Goal: Navigation & Orientation: Find specific page/section

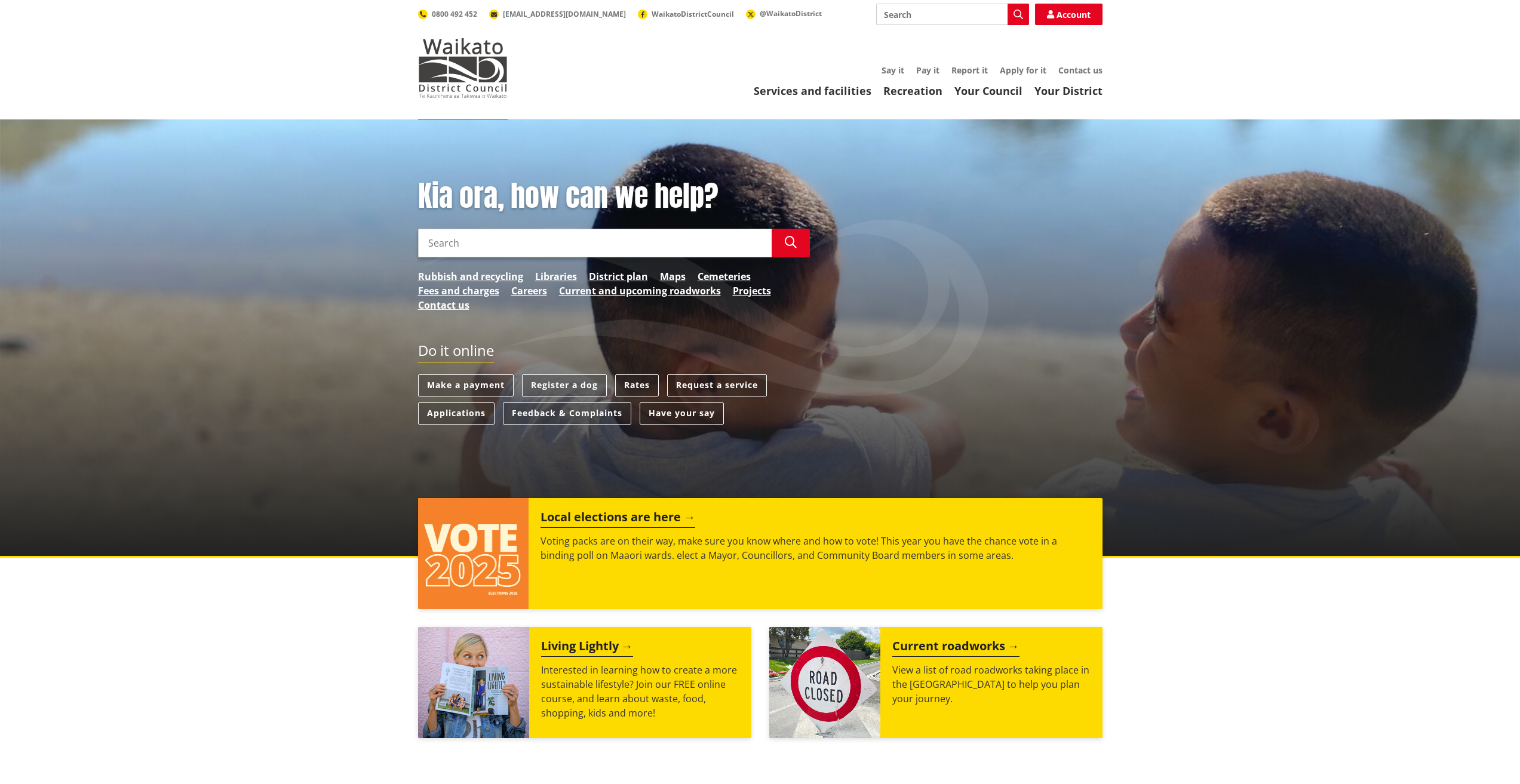
drag, startPoint x: 934, startPoint y: 29, endPoint x: 924, endPoint y: 61, distance: 33.5
click at [934, 30] on div "Toggle search Toggle navigation Services and facilities Recreation Your Council…" at bounding box center [760, 50] width 702 height 95
click at [1058, 91] on link "Your District" at bounding box center [1068, 91] width 68 height 14
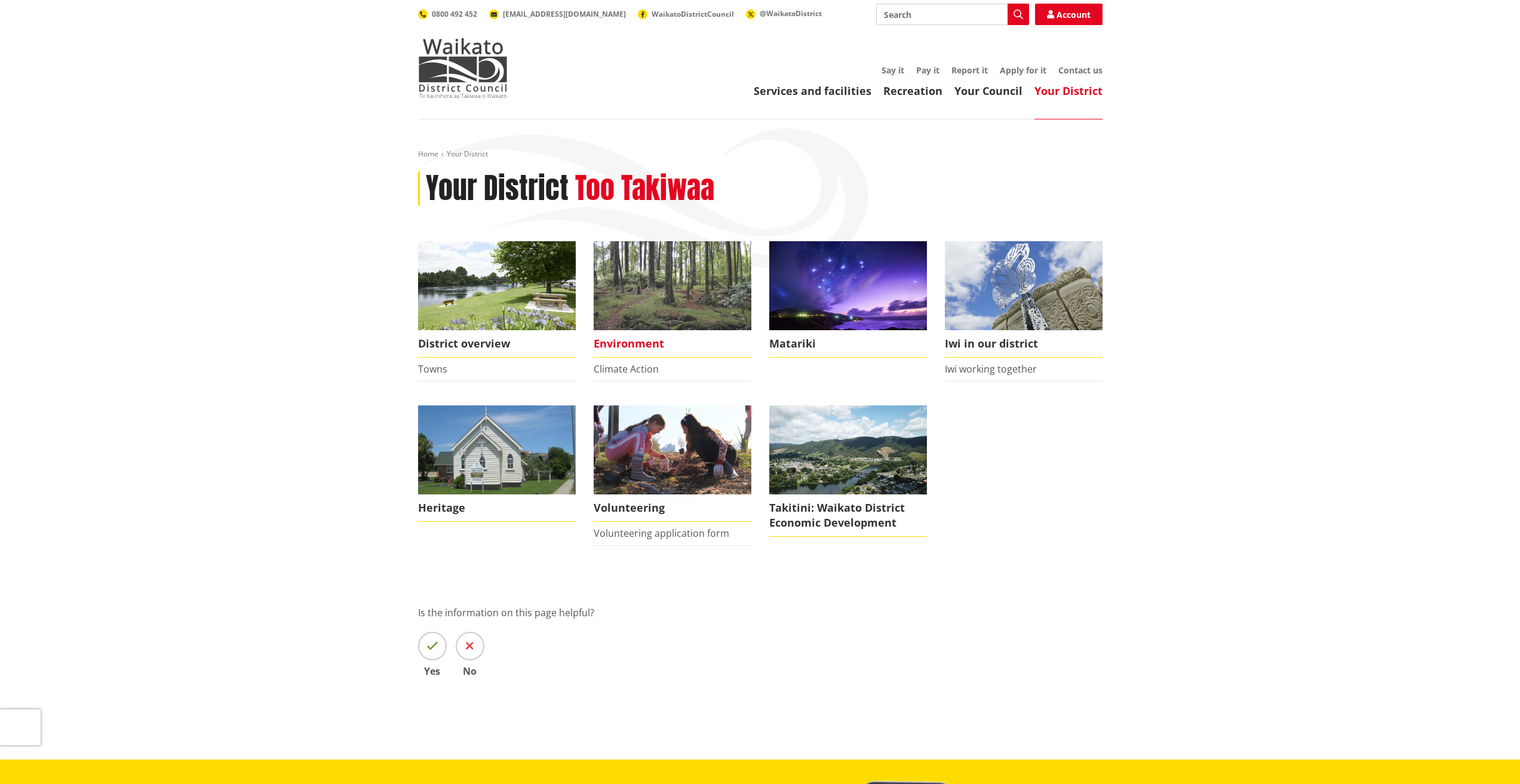
click at [638, 342] on span "Environment" at bounding box center [672, 344] width 158 height 28
